Goal: Transaction & Acquisition: Purchase product/service

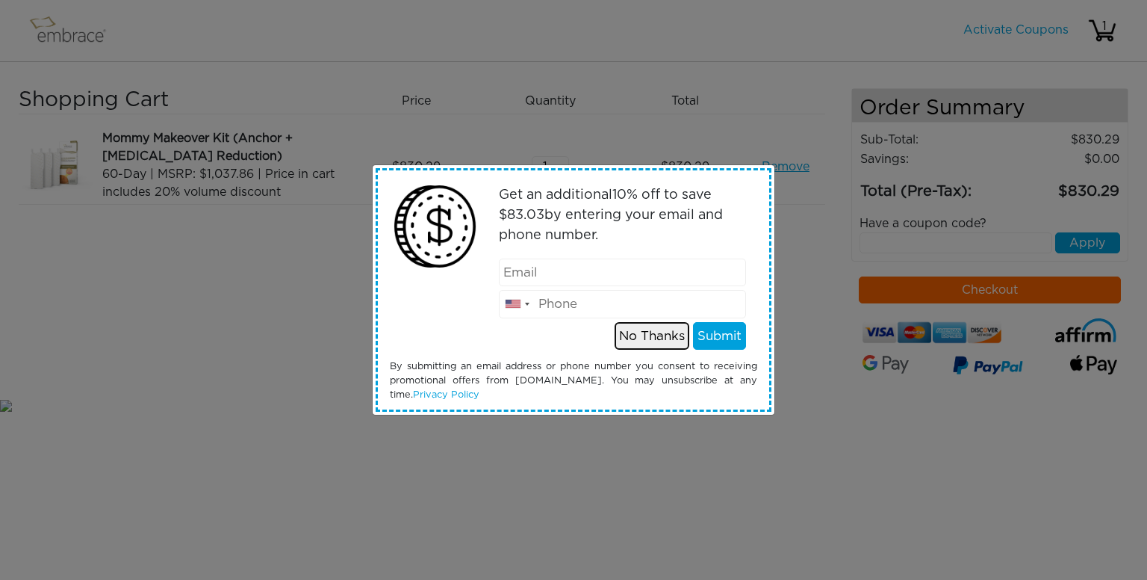
click at [659, 329] on button "No Thanks" at bounding box center [652, 336] width 75 height 28
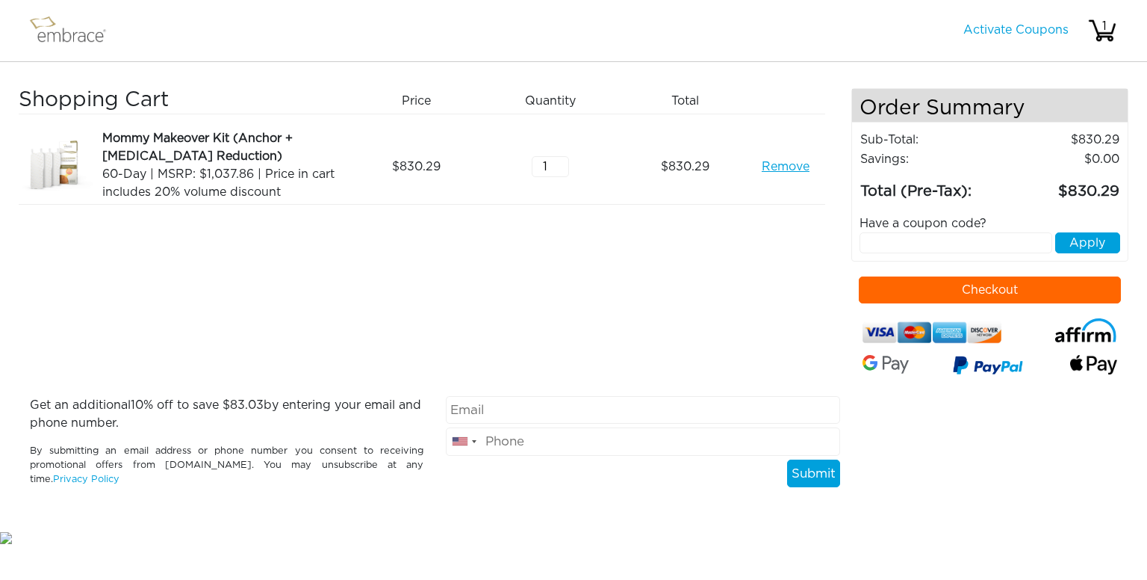
click at [634, 317] on div "Shopping Cart Price Quantity Qty Total Mommy Makeover Kit (Anchor + Areola Redu…" at bounding box center [435, 242] width 833 height 308
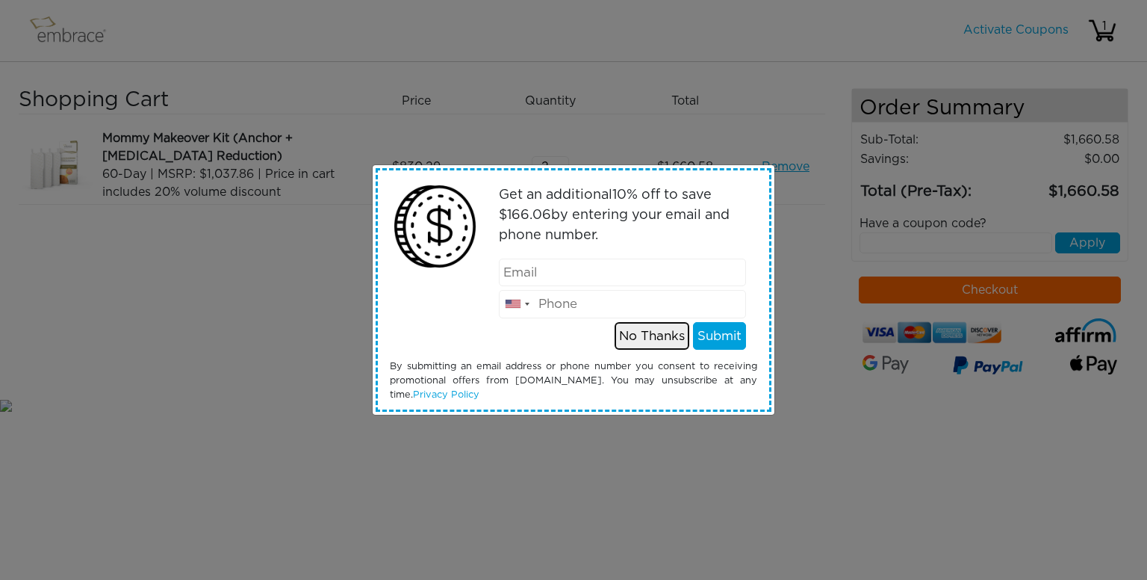
click at [645, 341] on button "No Thanks" at bounding box center [652, 336] width 75 height 28
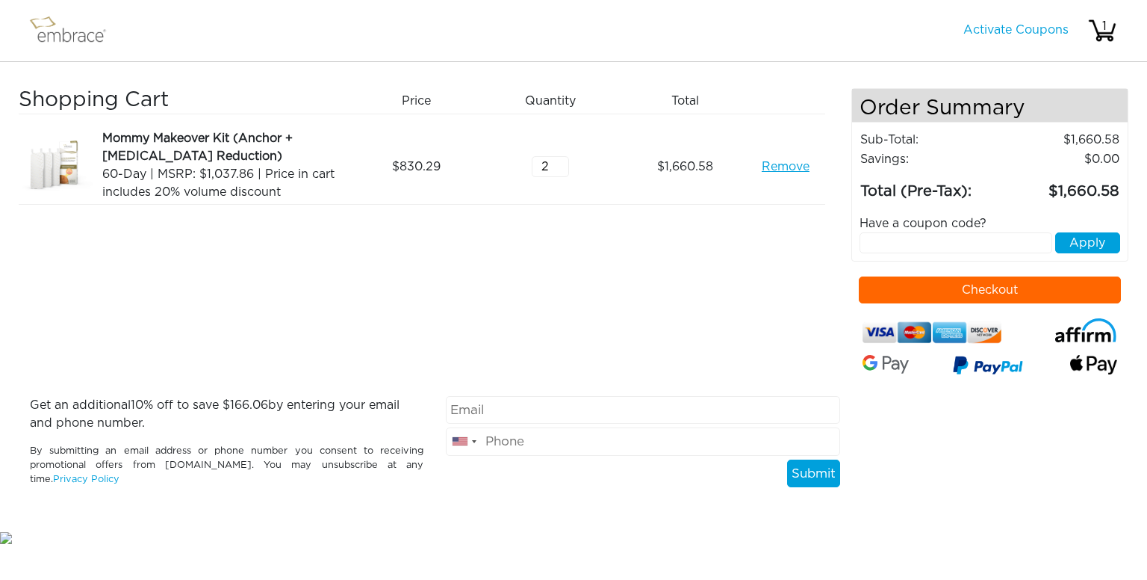
click at [553, 170] on input "2" at bounding box center [550, 166] width 37 height 21
type input "1"
click at [559, 172] on input "1" at bounding box center [550, 166] width 37 height 21
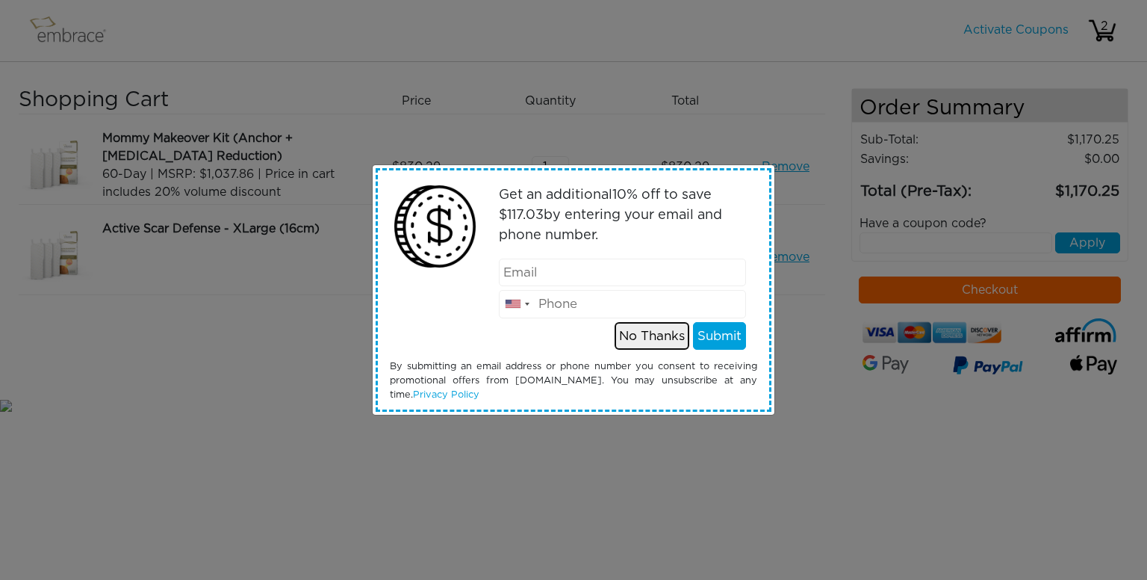
click at [655, 335] on button "No Thanks" at bounding box center [652, 336] width 75 height 28
click at [654, 338] on button "No Thanks" at bounding box center [652, 336] width 75 height 28
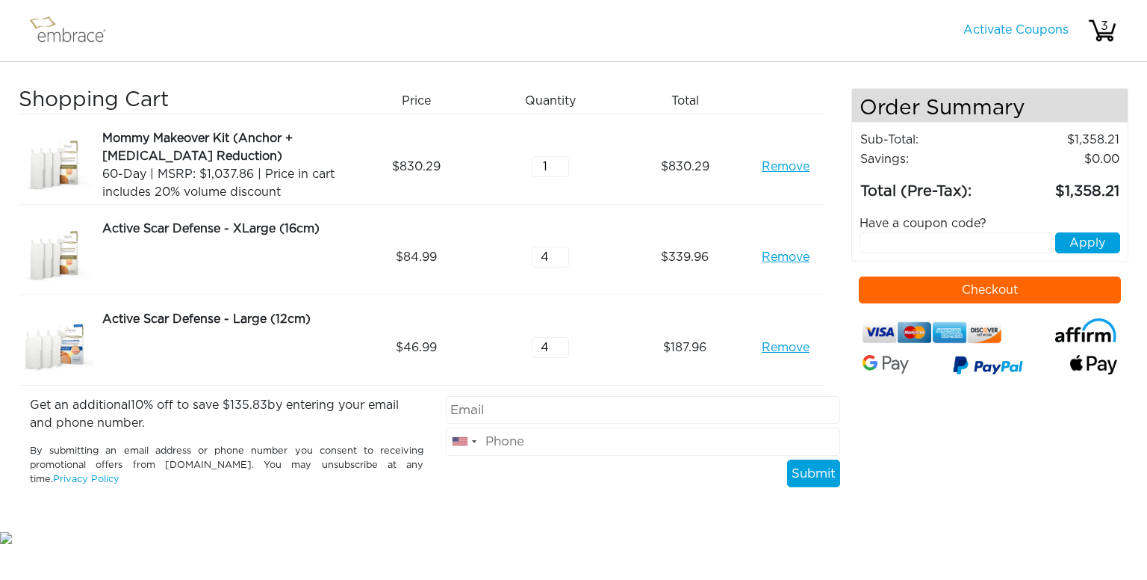
click at [928, 248] on input "text" at bounding box center [956, 242] width 193 height 21
type input "septembersteal"
click at [1088, 245] on button "Apply" at bounding box center [1088, 242] width 65 height 21
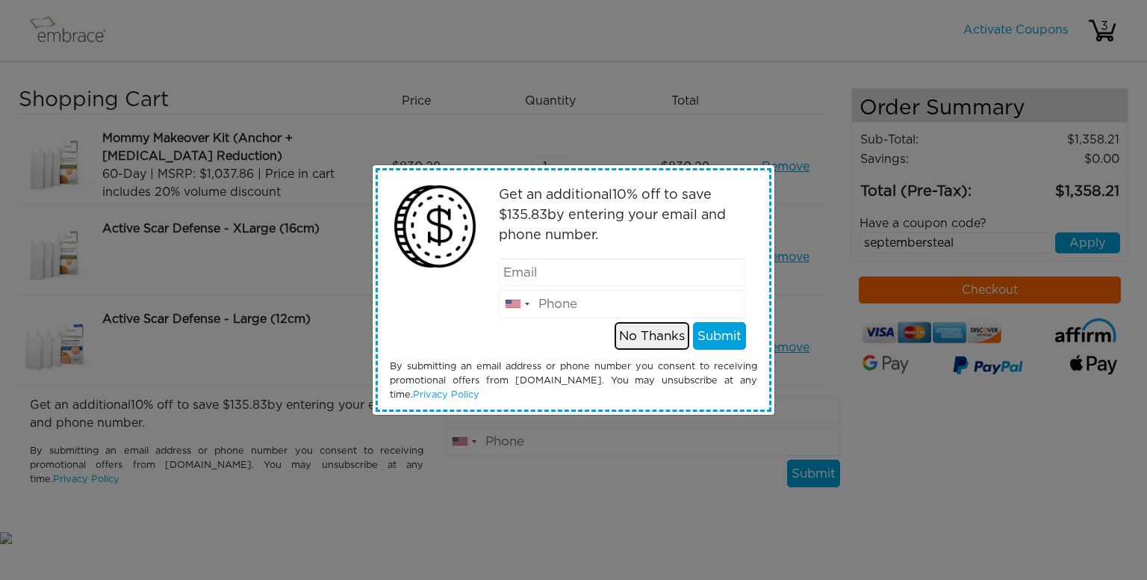
click at [656, 339] on button "No Thanks" at bounding box center [652, 336] width 75 height 28
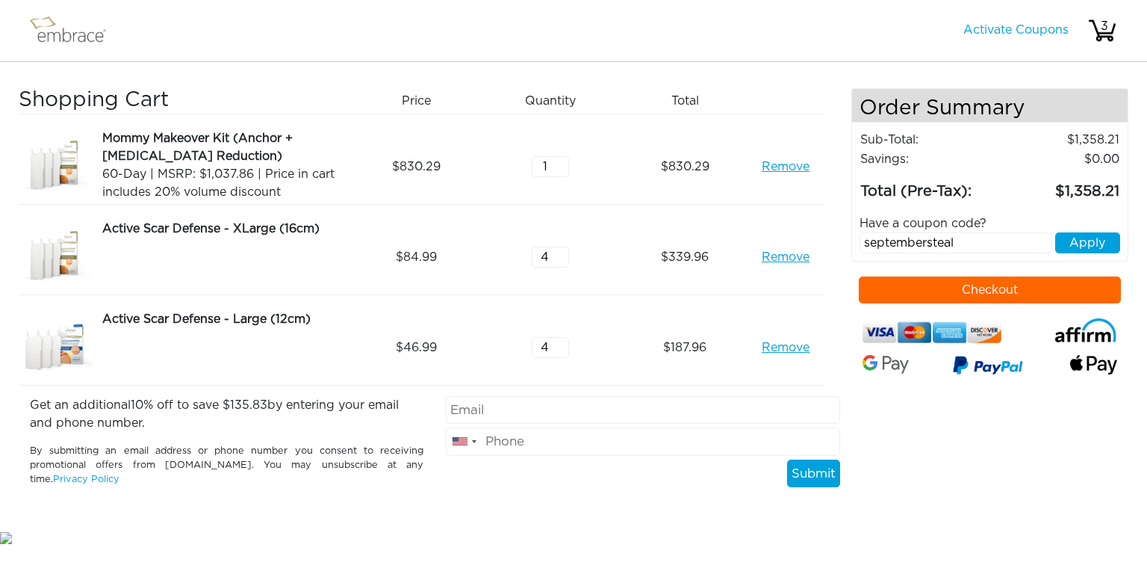
click at [776, 261] on link "Remove" at bounding box center [786, 257] width 48 height 18
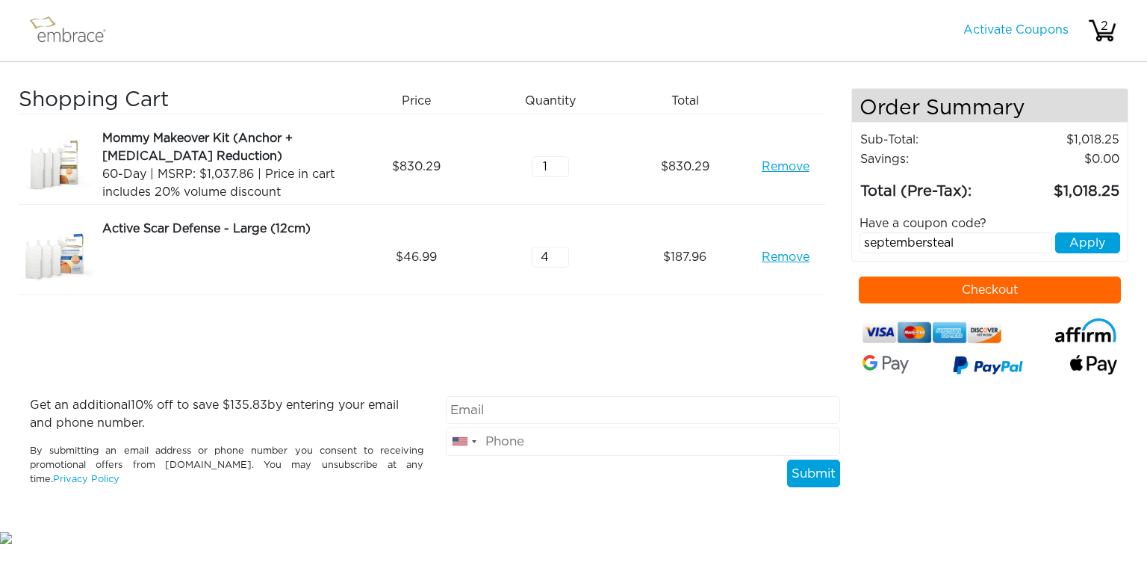
click at [776, 261] on link "Remove" at bounding box center [786, 257] width 48 height 18
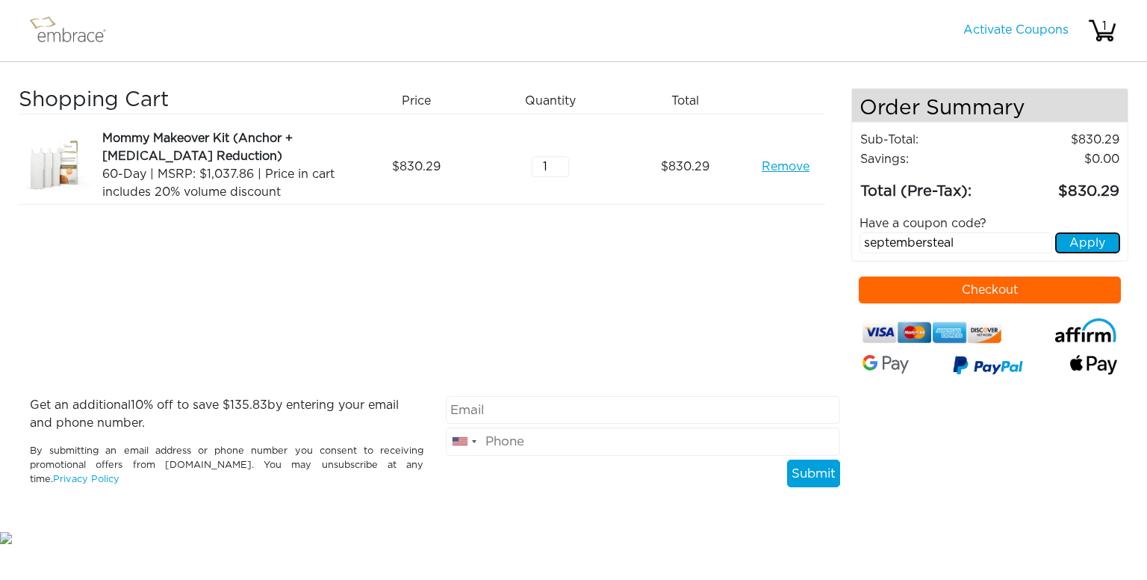
click at [1082, 247] on button "Apply" at bounding box center [1088, 242] width 65 height 21
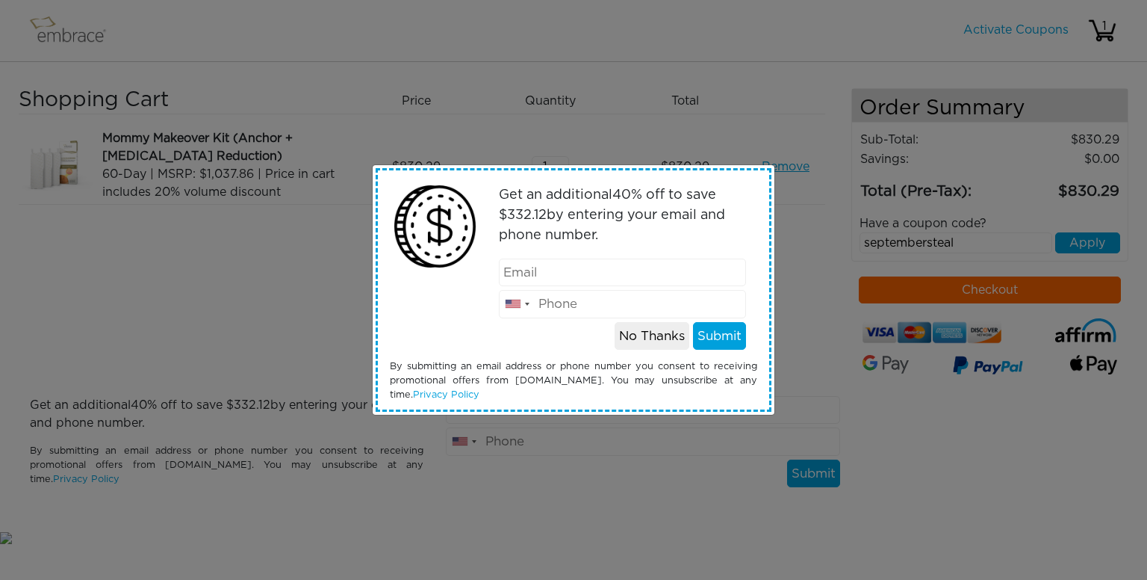
click at [610, 270] on input "email" at bounding box center [623, 272] width 248 height 28
type input "d.crossley07@outlook.com"
click at [611, 305] on input "tel" at bounding box center [623, 304] width 248 height 28
type input "6063564786"
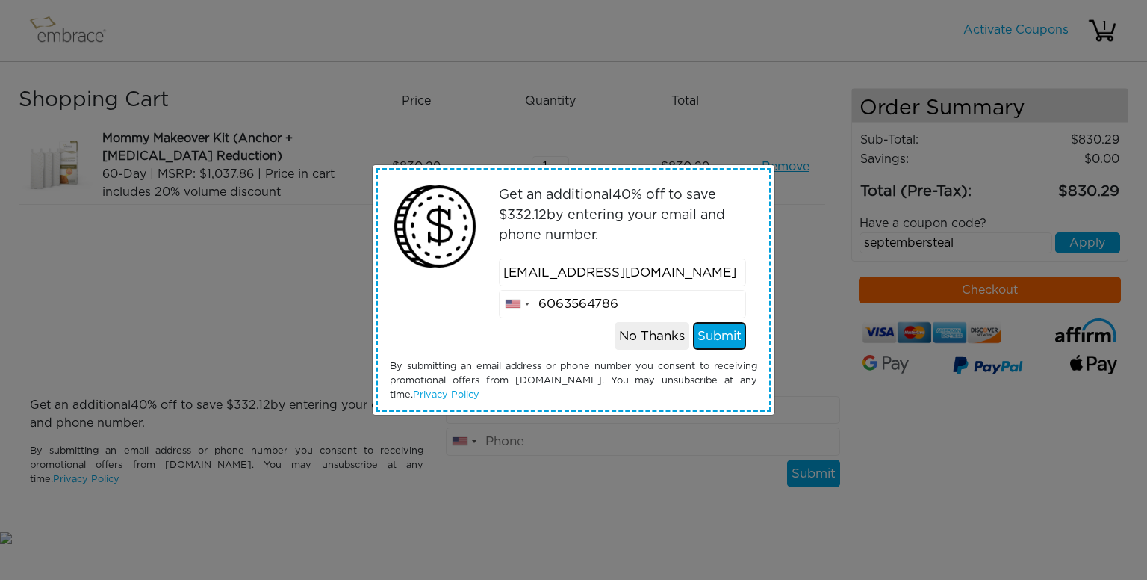
click at [726, 336] on button "Submit" at bounding box center [719, 336] width 53 height 28
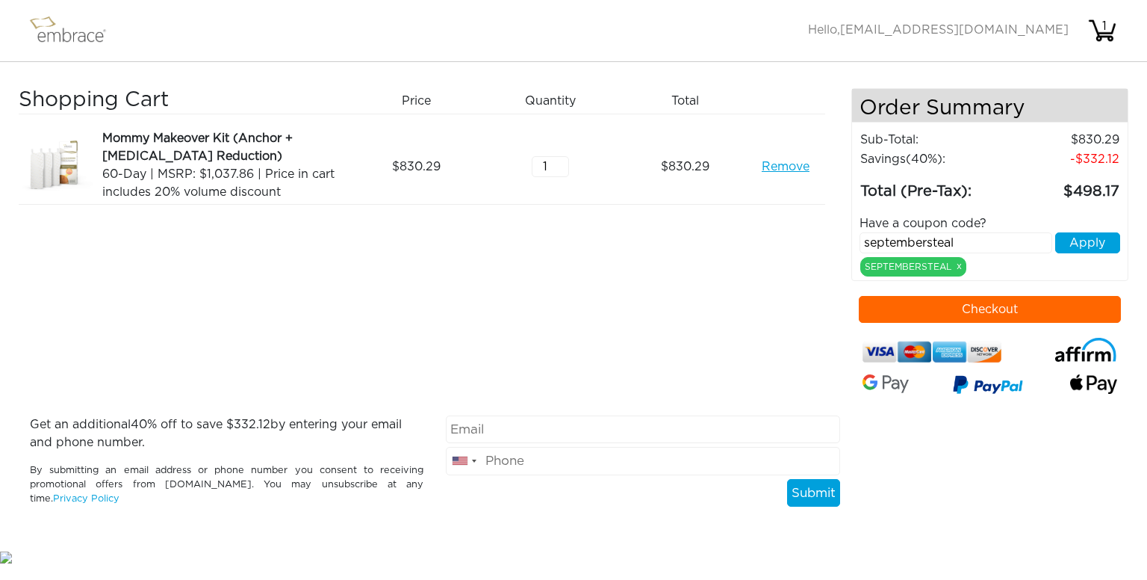
click at [0, 433] on div "Shopping Cart Price Quantity Qty Total Mommy Makeover Kit (Anchor + Areola Redu…" at bounding box center [573, 305] width 1147 height 486
click at [1017, 305] on button "Checkout" at bounding box center [990, 309] width 263 height 27
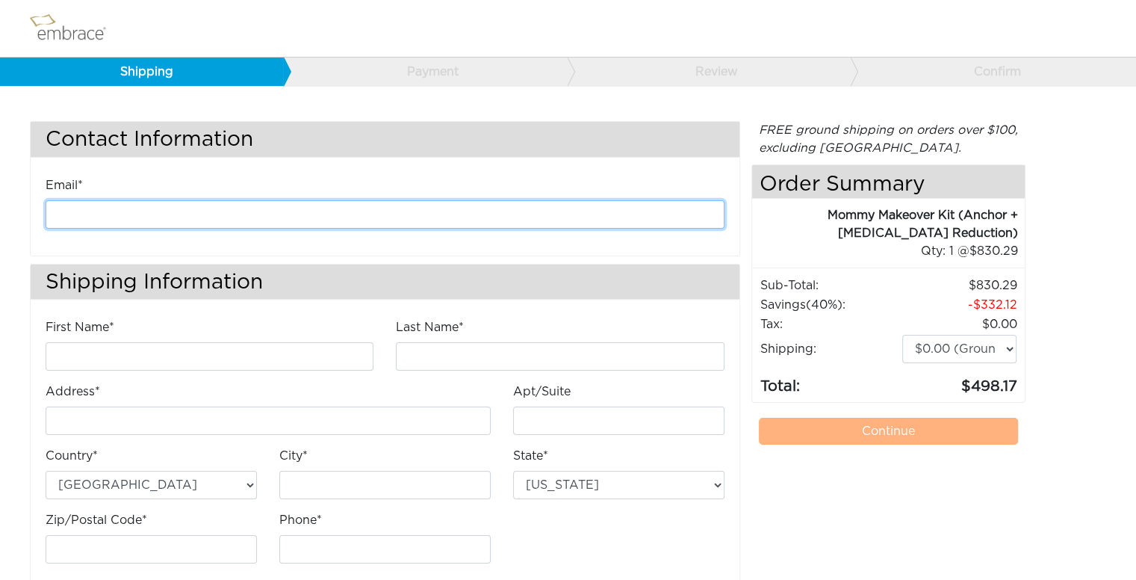
click at [427, 212] on input "email" at bounding box center [385, 214] width 679 height 28
type input "d.crossley07@outlook.com"
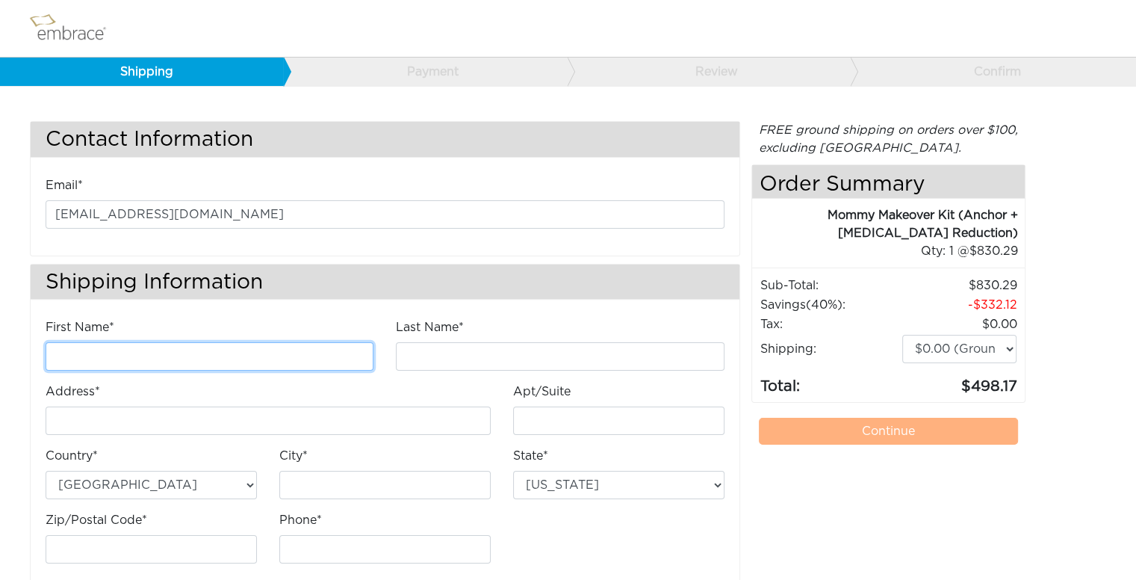
click at [247, 362] on input "First Name*" at bounding box center [210, 356] width 328 height 28
type input "Danielle"
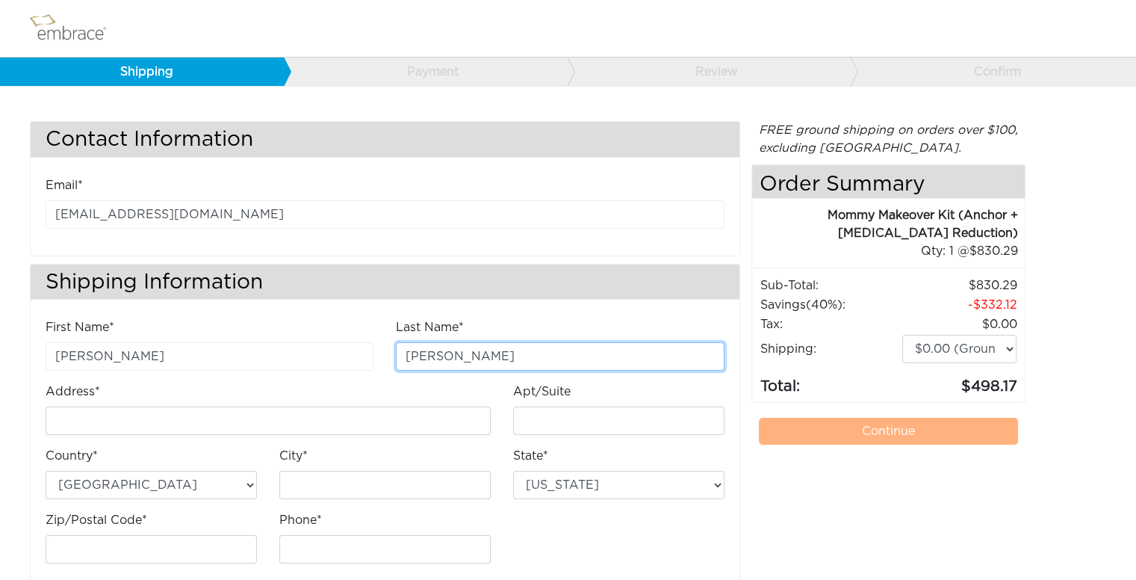
type input "Crossley"
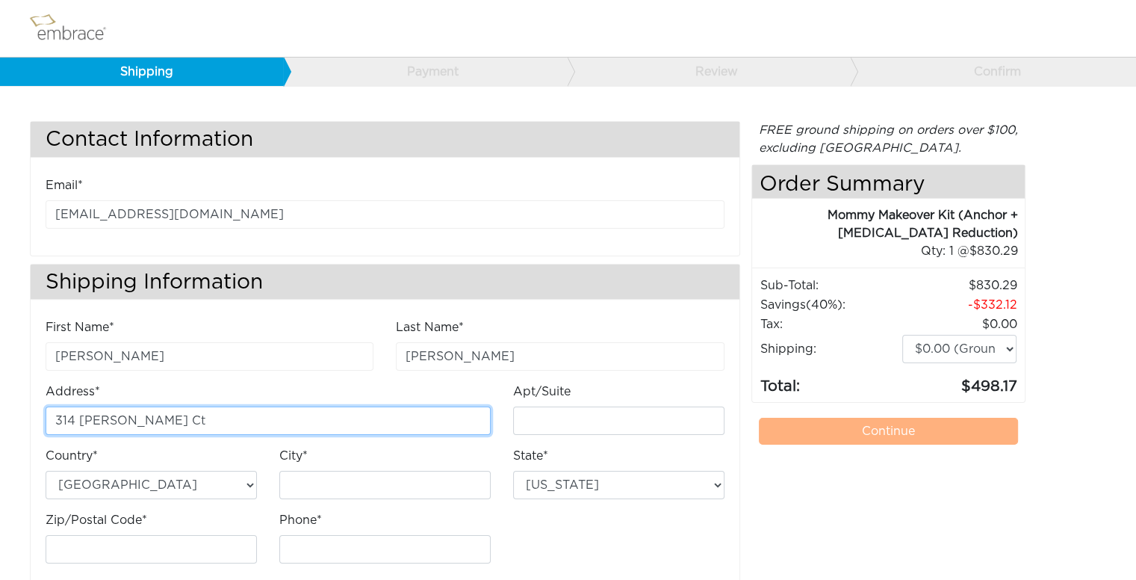
type input "314 [PERSON_NAME] Ct"
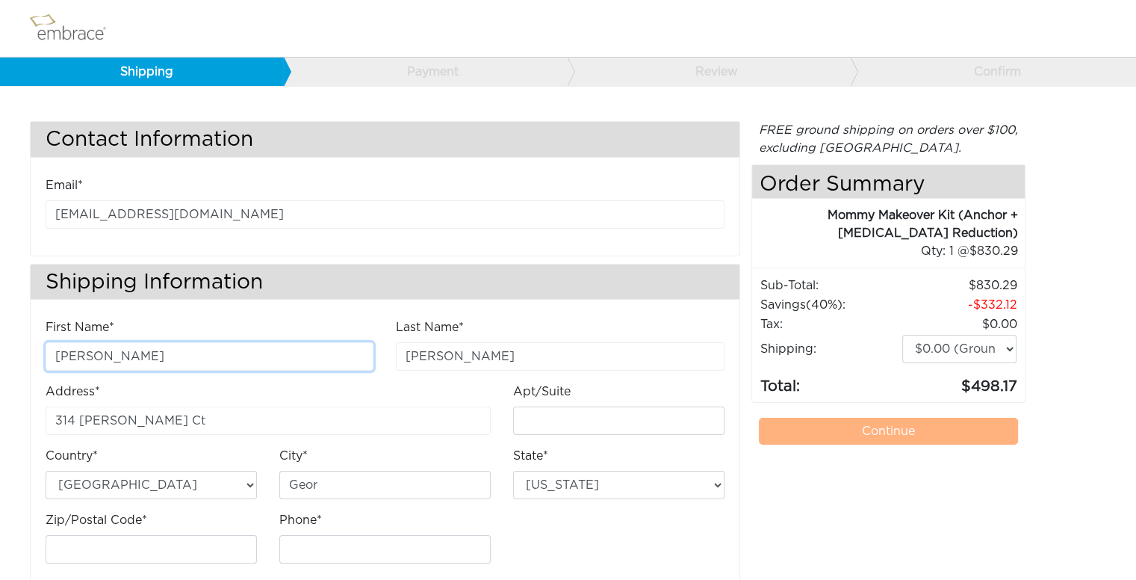
click at [247, 362] on input "Danielle" at bounding box center [210, 356] width 328 height 28
click at [359, 480] on input "Geor" at bounding box center [384, 485] width 211 height 28
type input "Georgetown"
select select "KY"
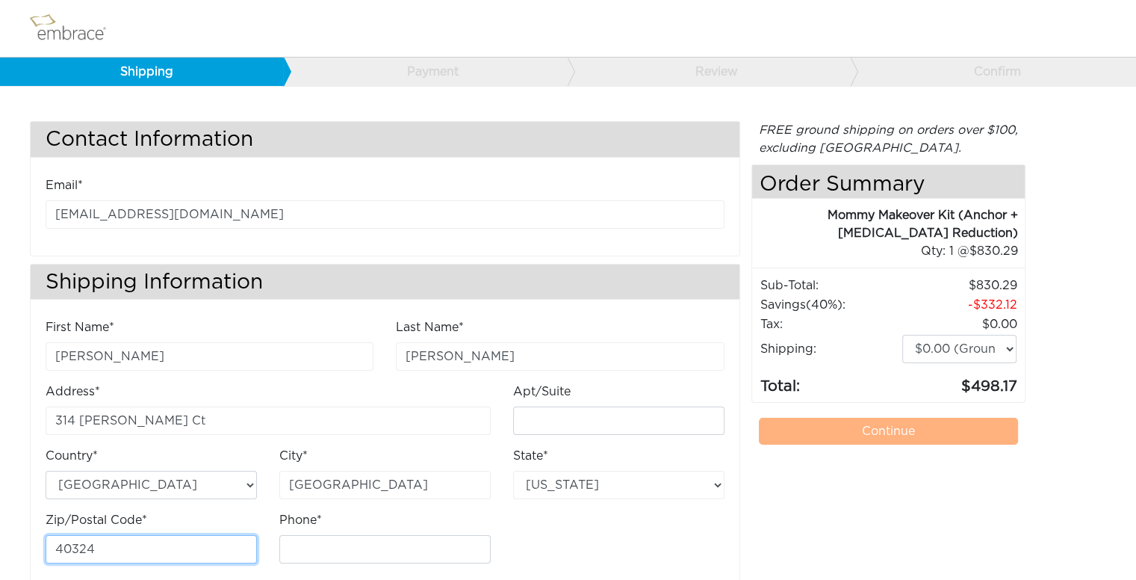
type input "40324"
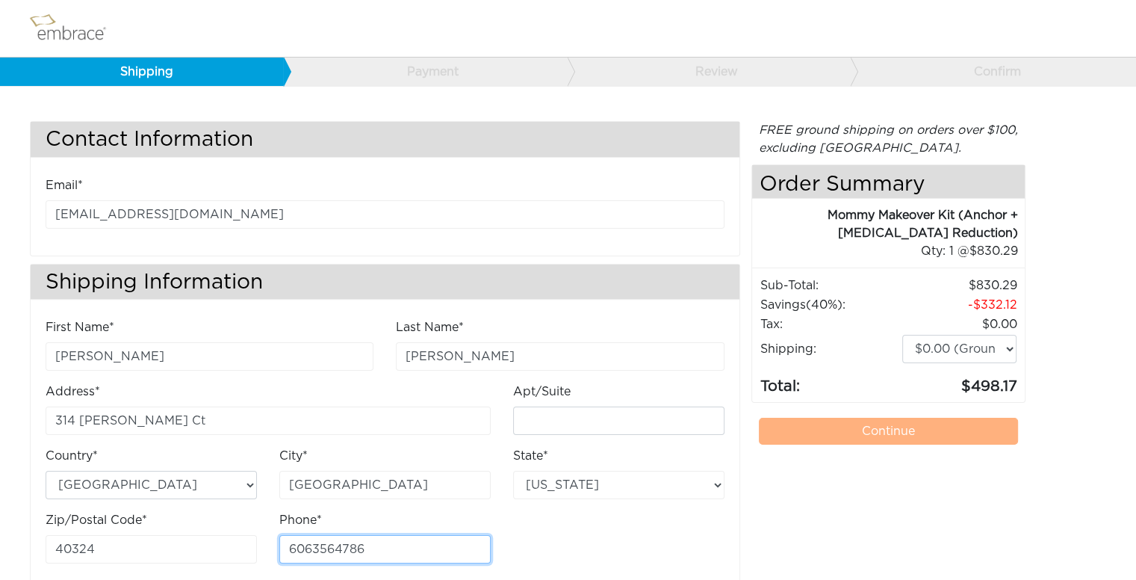
type input "6063564786"
click at [543, 533] on div "First Name* Danielle Last Name* Crossley Address* 314 Enid Ct Apt/Suite Country*" at bounding box center [384, 446] width 701 height 257
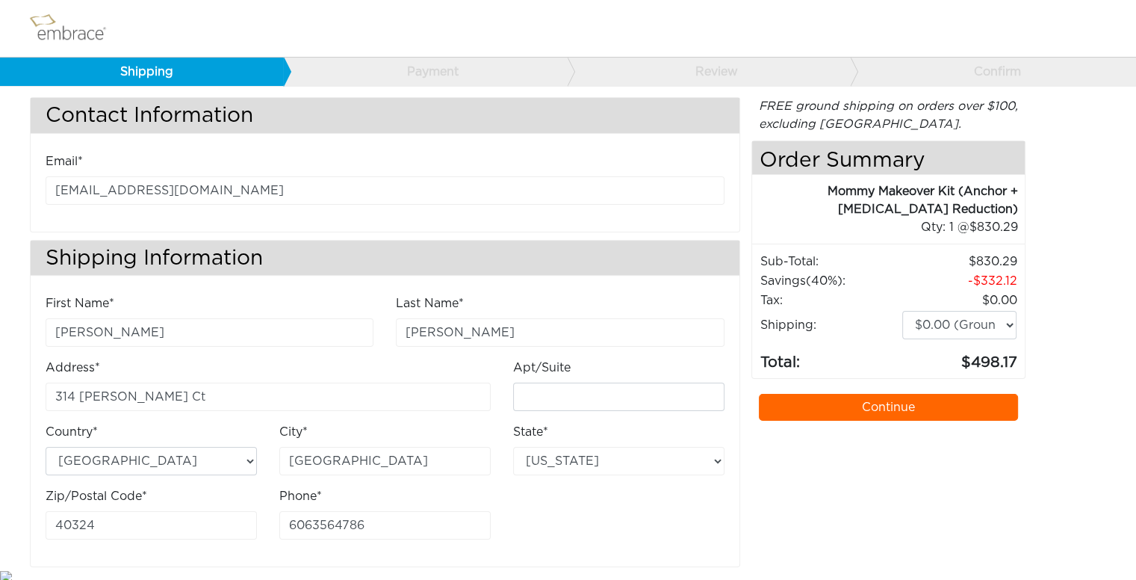
scroll to position [27, 0]
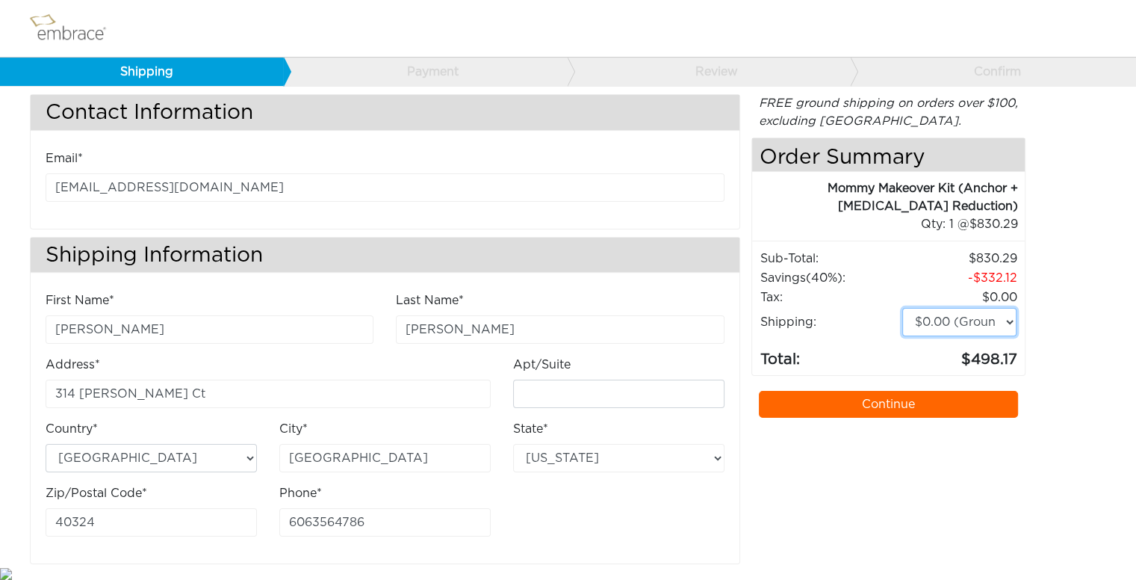
click at [976, 322] on select "$0.00 (Ground) $15.00 (Express Saver) $20.00 (Two Day) $30.00 (Overnight)" at bounding box center [959, 322] width 115 height 28
select select "4"
click at [902, 308] on select "$0.00 (Ground) $15.00 (Express Saver) $20.00 (Two Day) $30.00 (Overnight)" at bounding box center [959, 322] width 115 height 28
click at [929, 402] on link "Continue" at bounding box center [889, 404] width 260 height 27
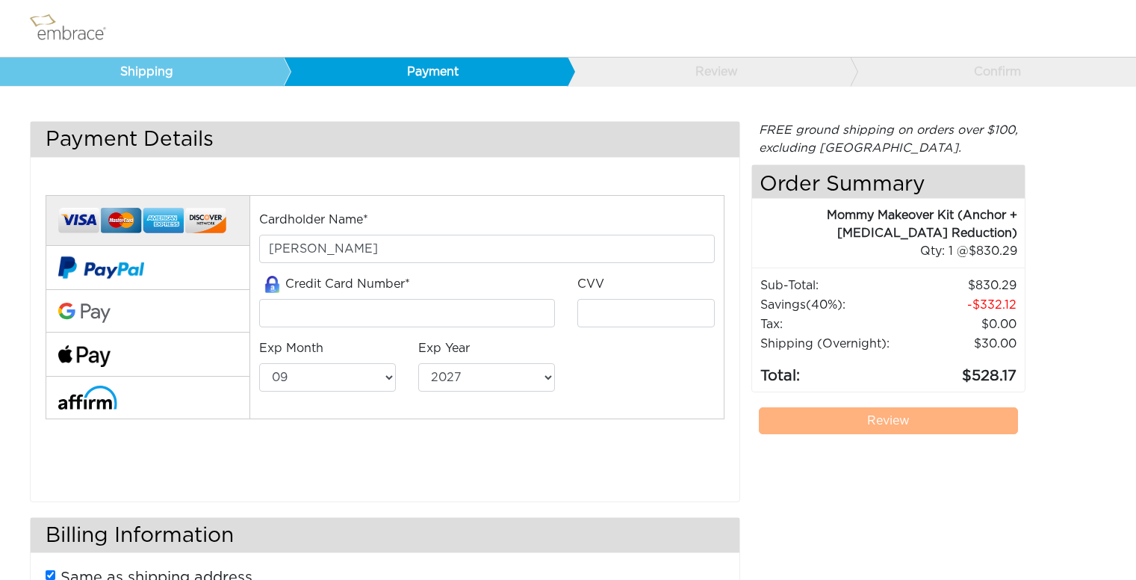
select select "9"
select select "2027"
click at [448, 315] on input "tel" at bounding box center [407, 313] width 297 height 28
type input "[CREDIT_CARD_NUMBER]"
click at [616, 309] on input "tel" at bounding box center [645, 313] width 137 height 28
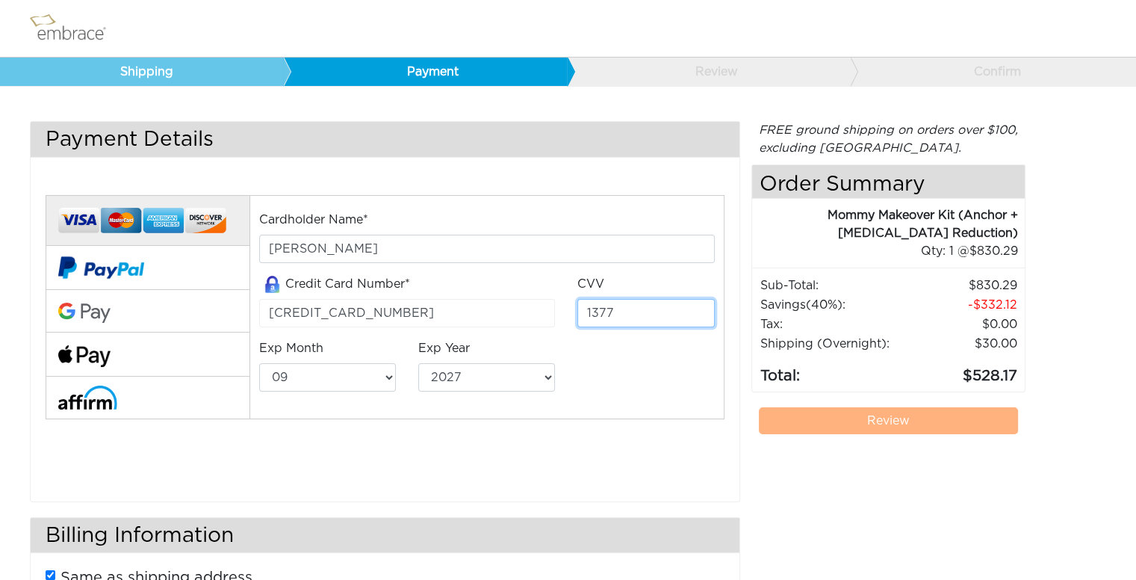
type input "1377"
click at [368, 377] on select "01 02 03 04 05 06 07 08 09 10 11 12" at bounding box center [327, 377] width 137 height 28
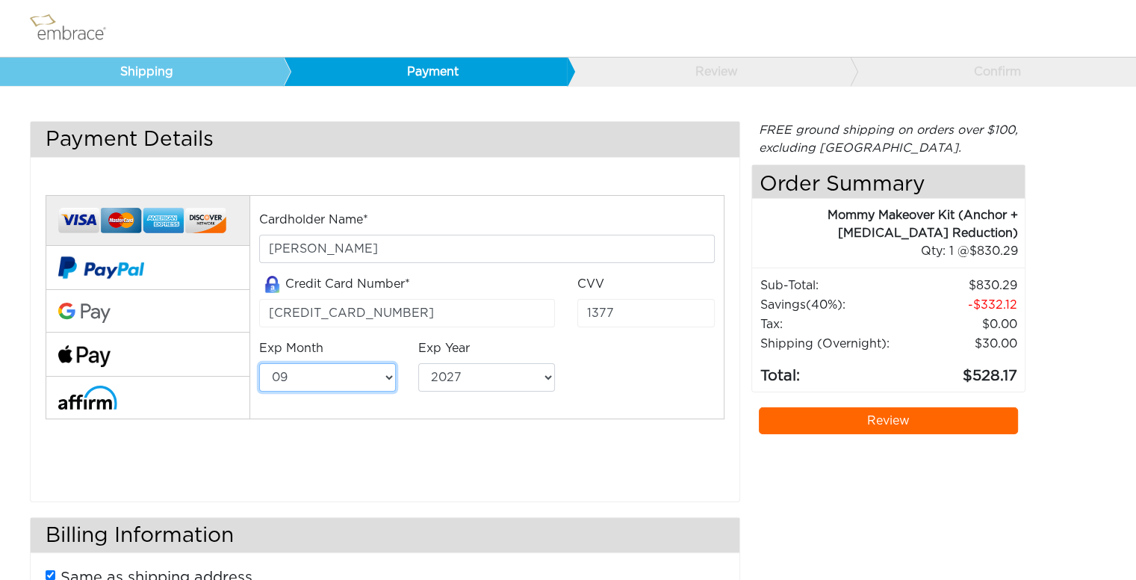
select select "12"
click at [259, 363] on select "01 02 03 04 05 06 07 08 09 10 11 12" at bounding box center [327, 377] width 137 height 28
click at [459, 378] on select "2025 2026 2027 2028 2029 2030 2031 2032 2033 2034 2035 2036 2037 2038 2039" at bounding box center [486, 377] width 137 height 28
select select "2029"
click at [418, 363] on select "2025 2026 2027 2028 2029 2030 2031 2032 2033 2034 2035 2036 2037 2038 2039" at bounding box center [486, 377] width 137 height 28
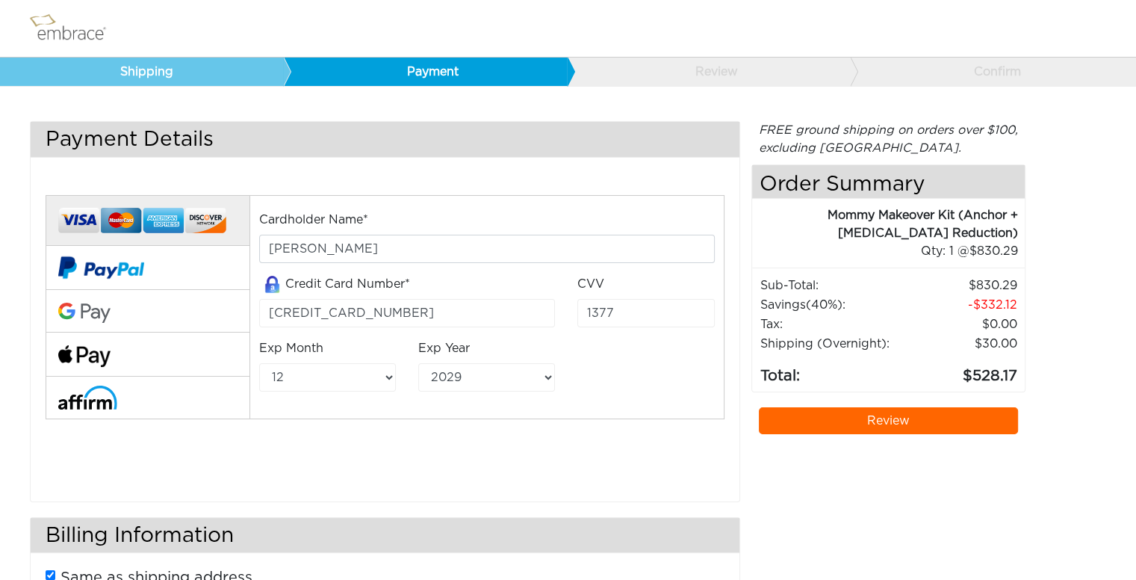
click at [639, 404] on div "Cardholder Name* Danielle Crossley Credit Card Number* 374355126604228 CVV 1377" at bounding box center [487, 307] width 475 height 225
click at [627, 461] on div "Cardholder Name* Danielle Crossley Credit Card Number* 374355126604228 CVV 1377…" at bounding box center [384, 327] width 701 height 303
click at [890, 417] on link "Review" at bounding box center [889, 420] width 260 height 27
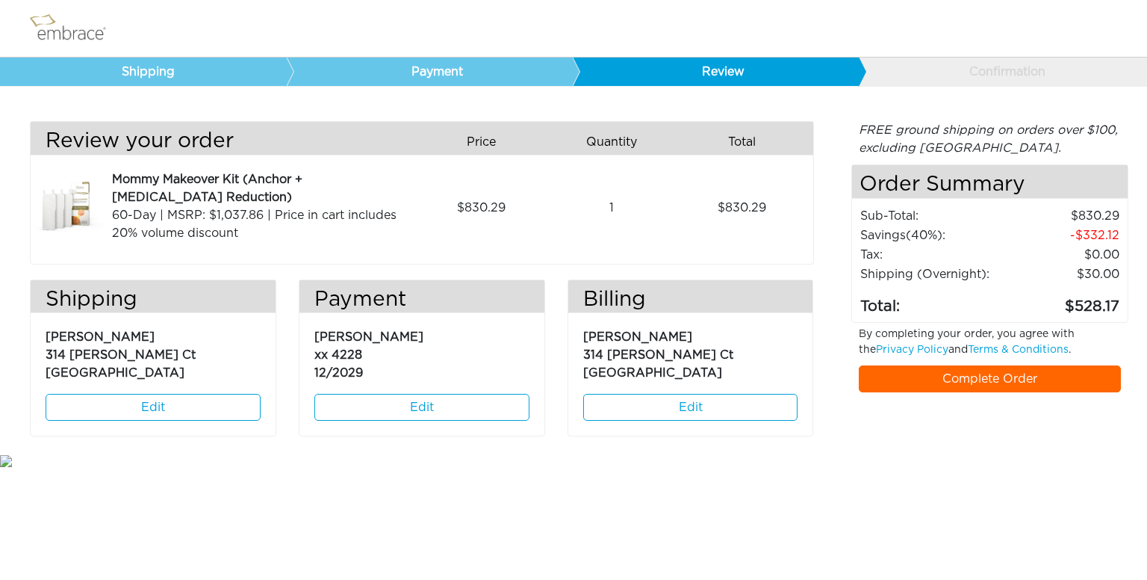
click at [1000, 379] on link "Complete Order" at bounding box center [990, 378] width 263 height 27
